Goal: Contribute content

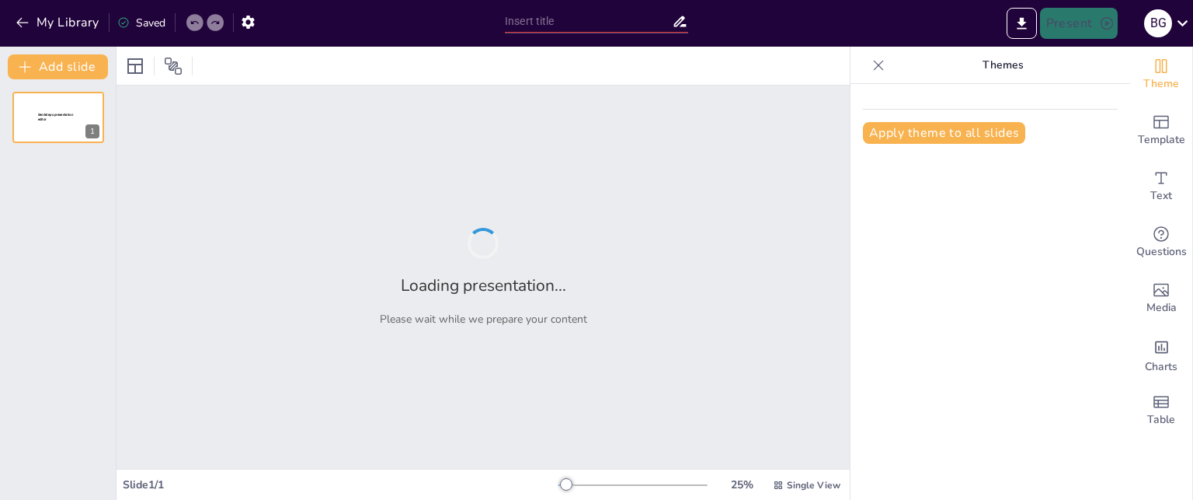
type input "Fondo de Videojuegos: Un Toque Lindo para Tu Pantalla"
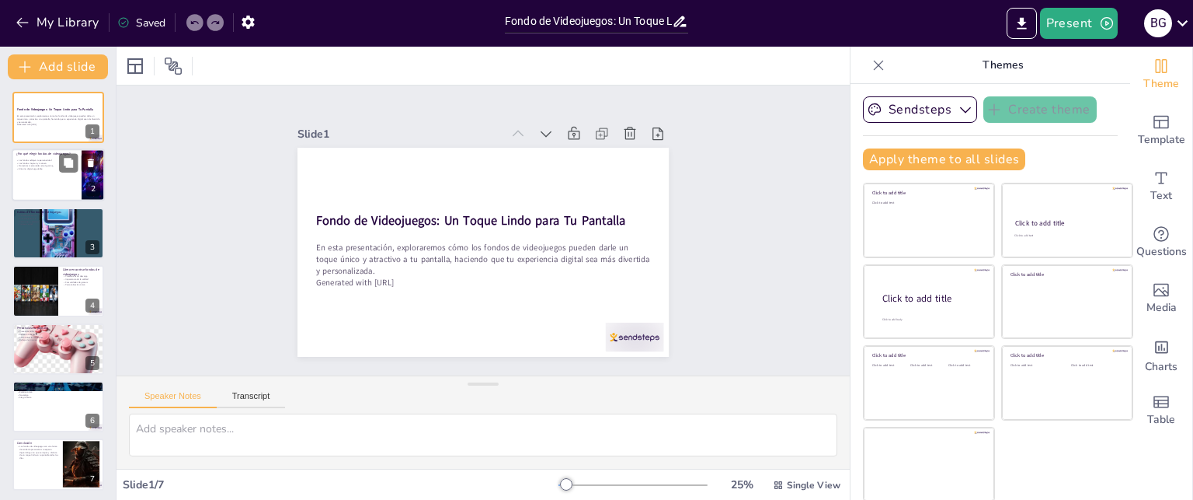
click at [52, 182] on div at bounding box center [58, 175] width 93 height 53
type textarea "Los fondos de videojuegos son más que imágenes; son una representación de quién…"
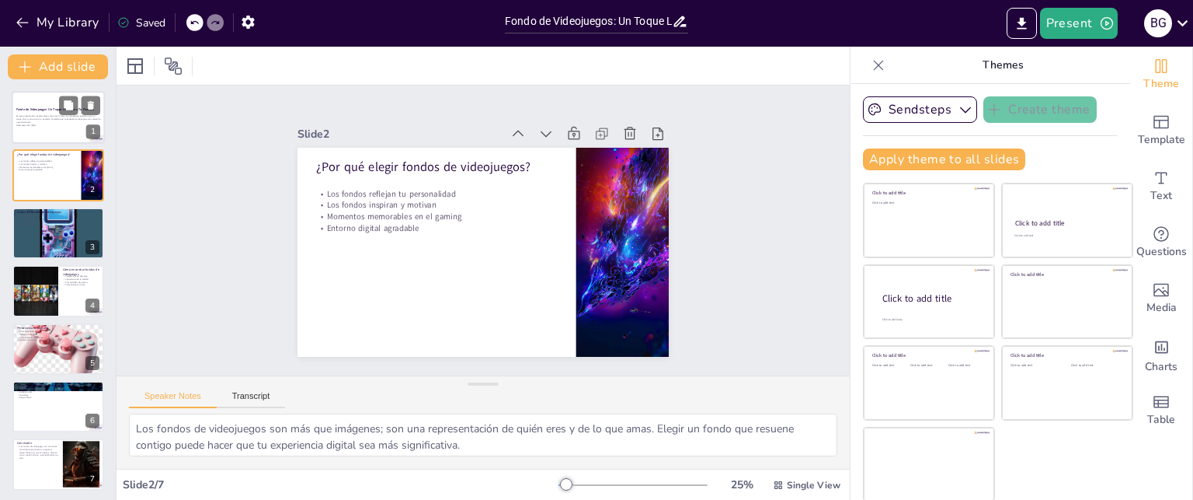
click at [50, 131] on div at bounding box center [58, 117] width 93 height 53
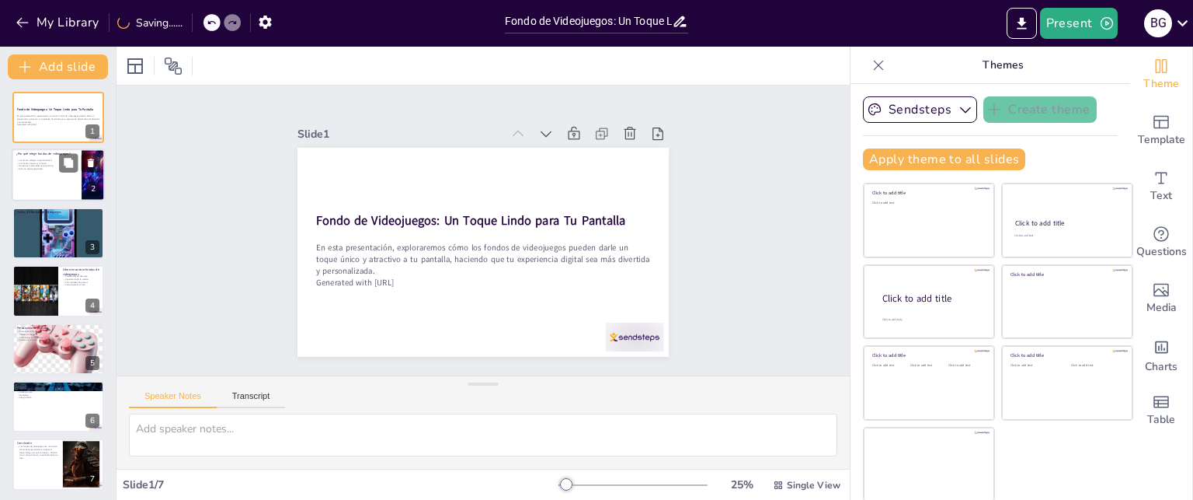
click at [36, 184] on div at bounding box center [58, 175] width 93 height 53
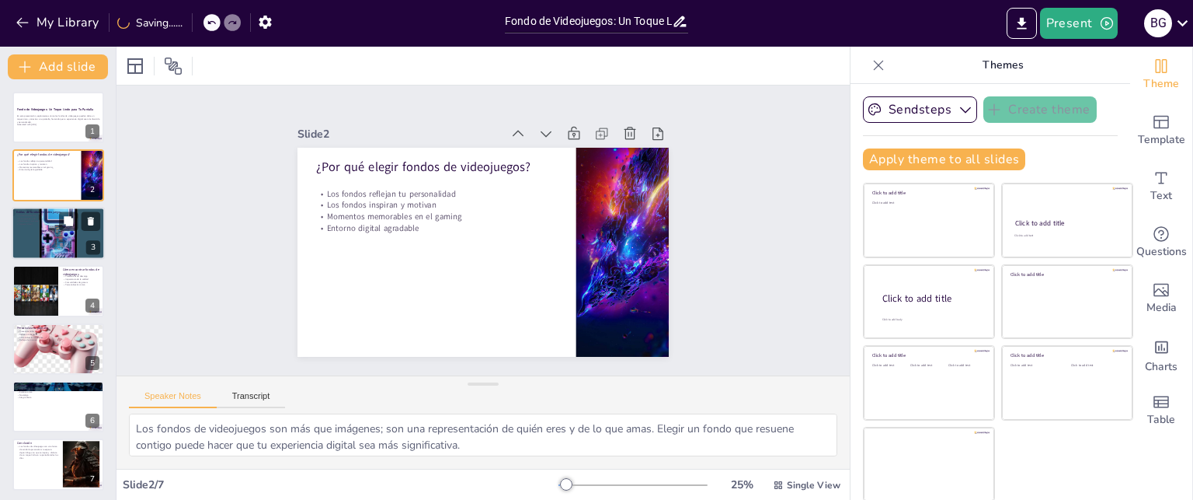
click at [47, 249] on div at bounding box center [58, 232] width 93 height 93
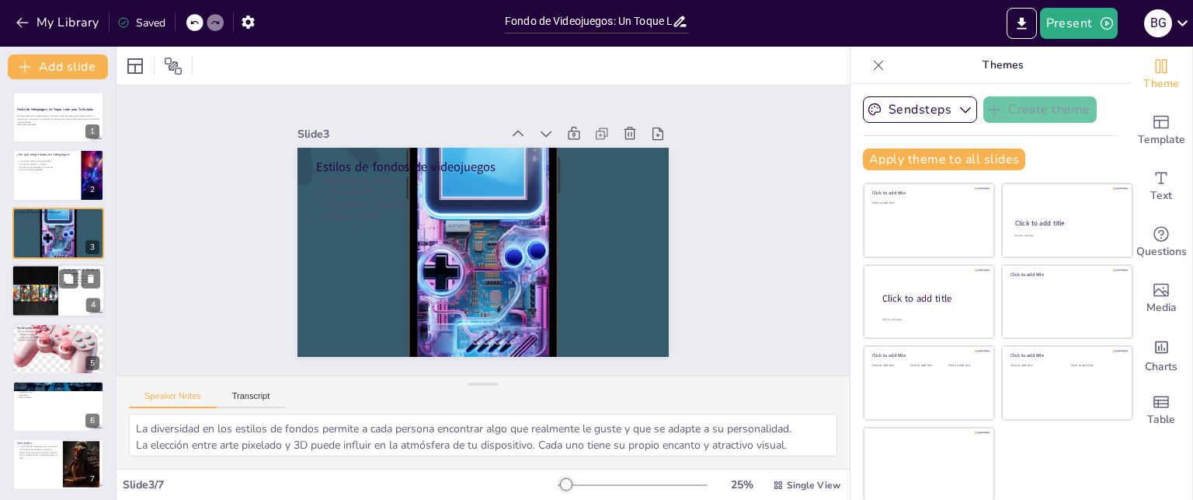
click at [51, 274] on div at bounding box center [35, 290] width 84 height 53
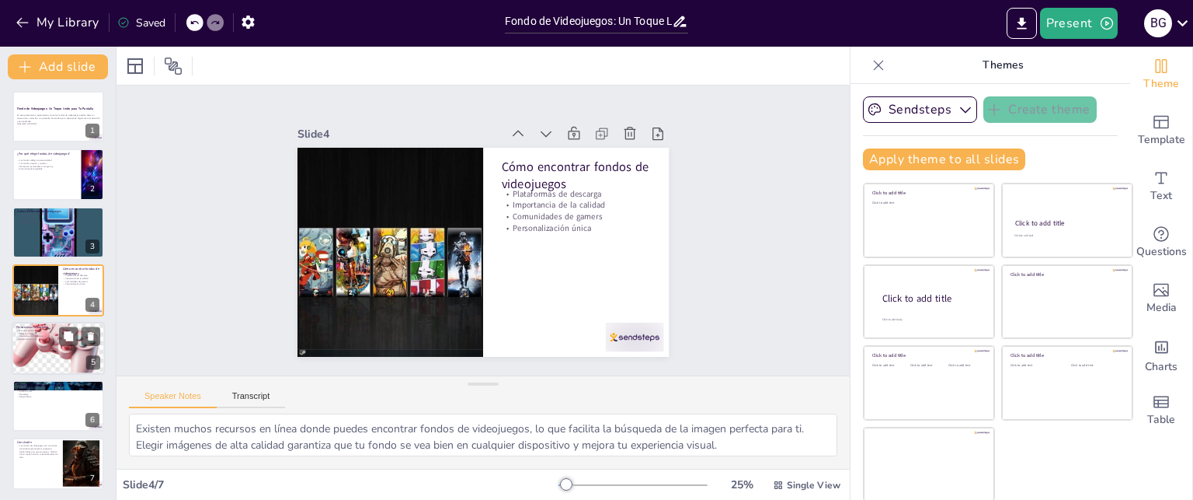
click at [58, 338] on p "Reflejo de ti mismo" at bounding box center [58, 338] width 84 height 3
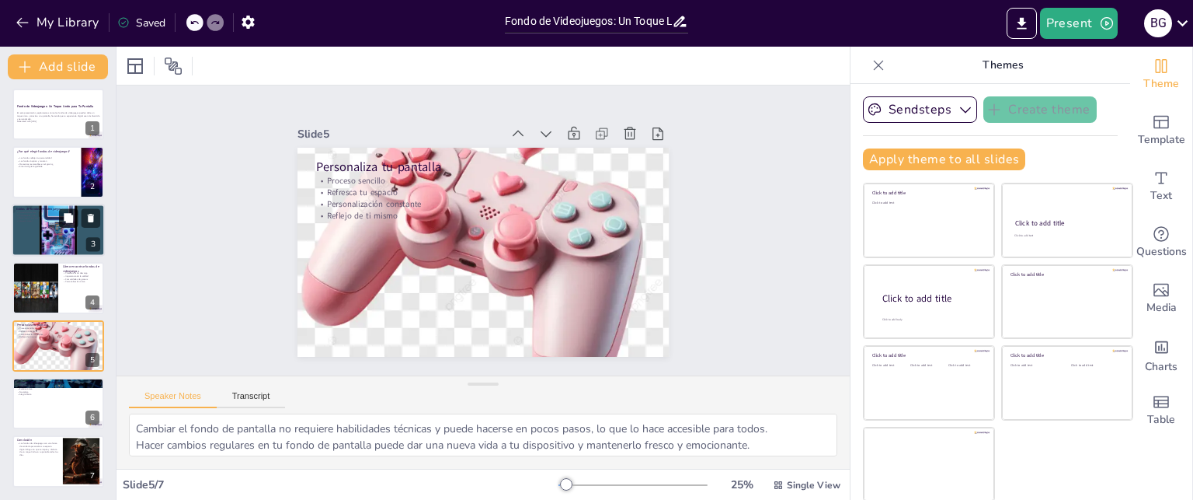
scroll to position [2, 0]
click at [63, 388] on icon at bounding box center [68, 391] width 11 height 11
type textarea "Los juegos clásicos como "Super [PERSON_NAME]" y "The Legend of Zelda" son amad…"
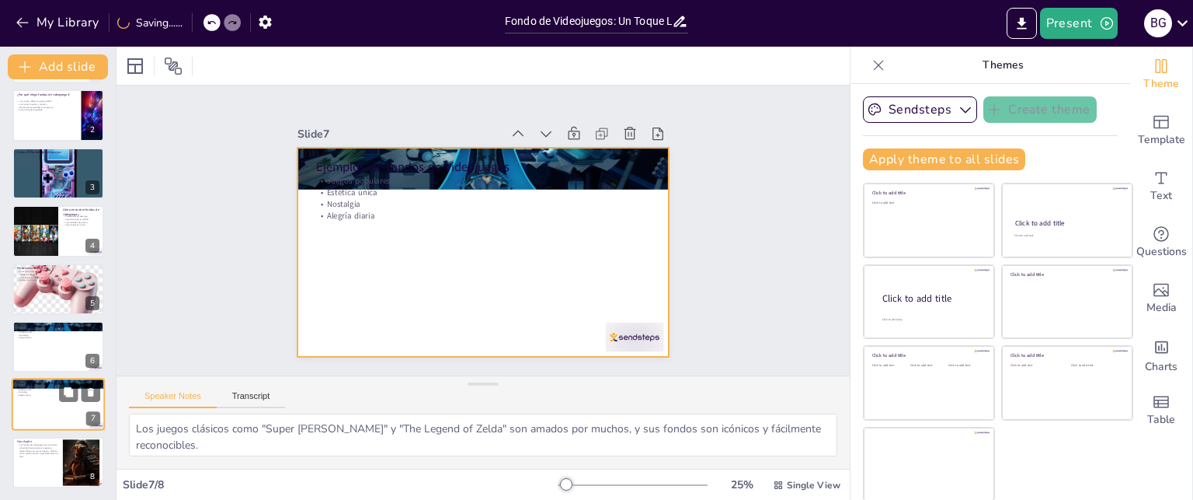
click at [60, 409] on div at bounding box center [58, 404] width 93 height 53
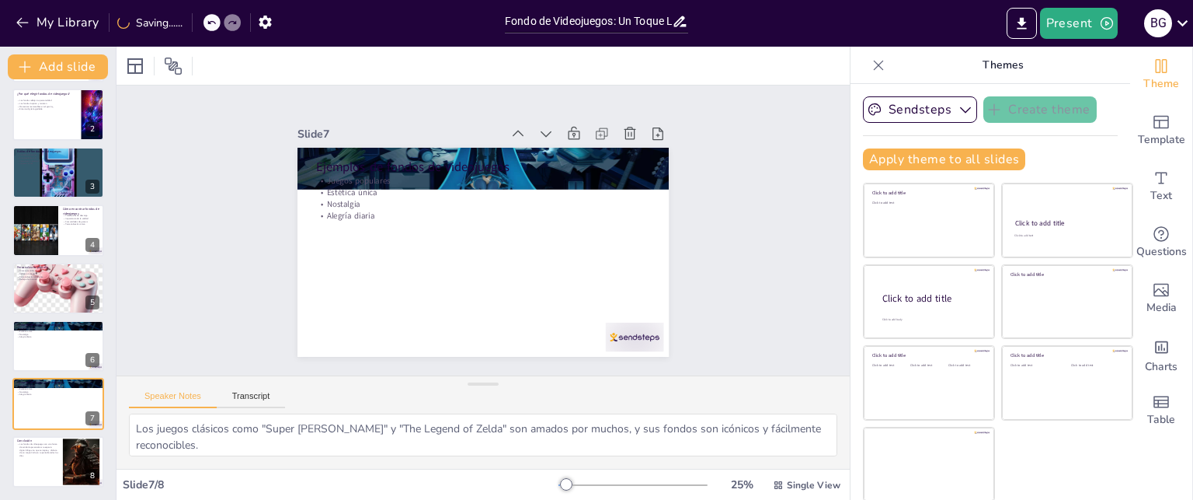
scroll to position [60, 0]
click at [57, 453] on p "Los fondos de videojuegos son una forma divertida de personalizar tu espacio di…" at bounding box center [37, 450] width 42 height 15
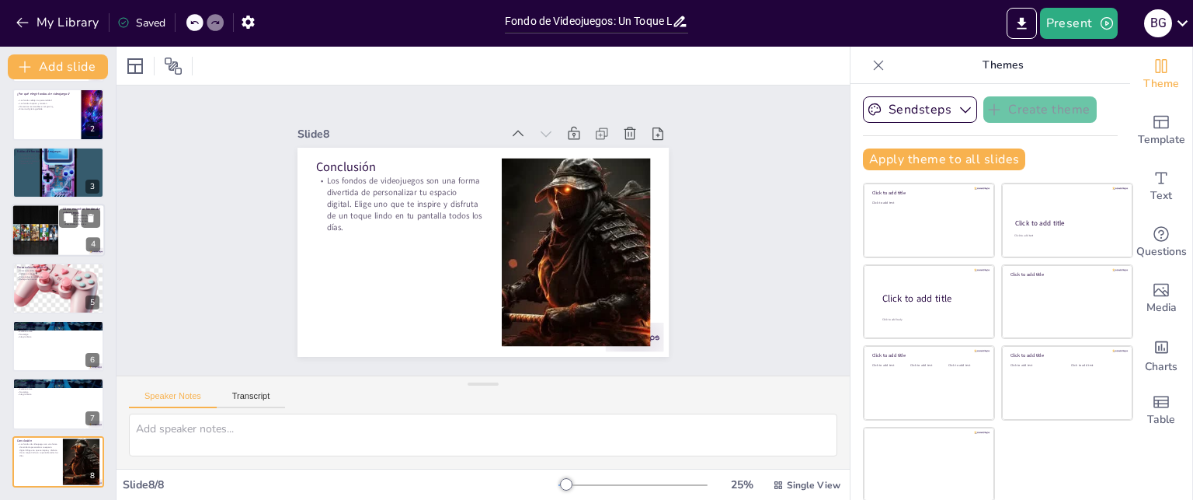
scroll to position [0, 0]
